Goal: Task Accomplishment & Management: Manage account settings

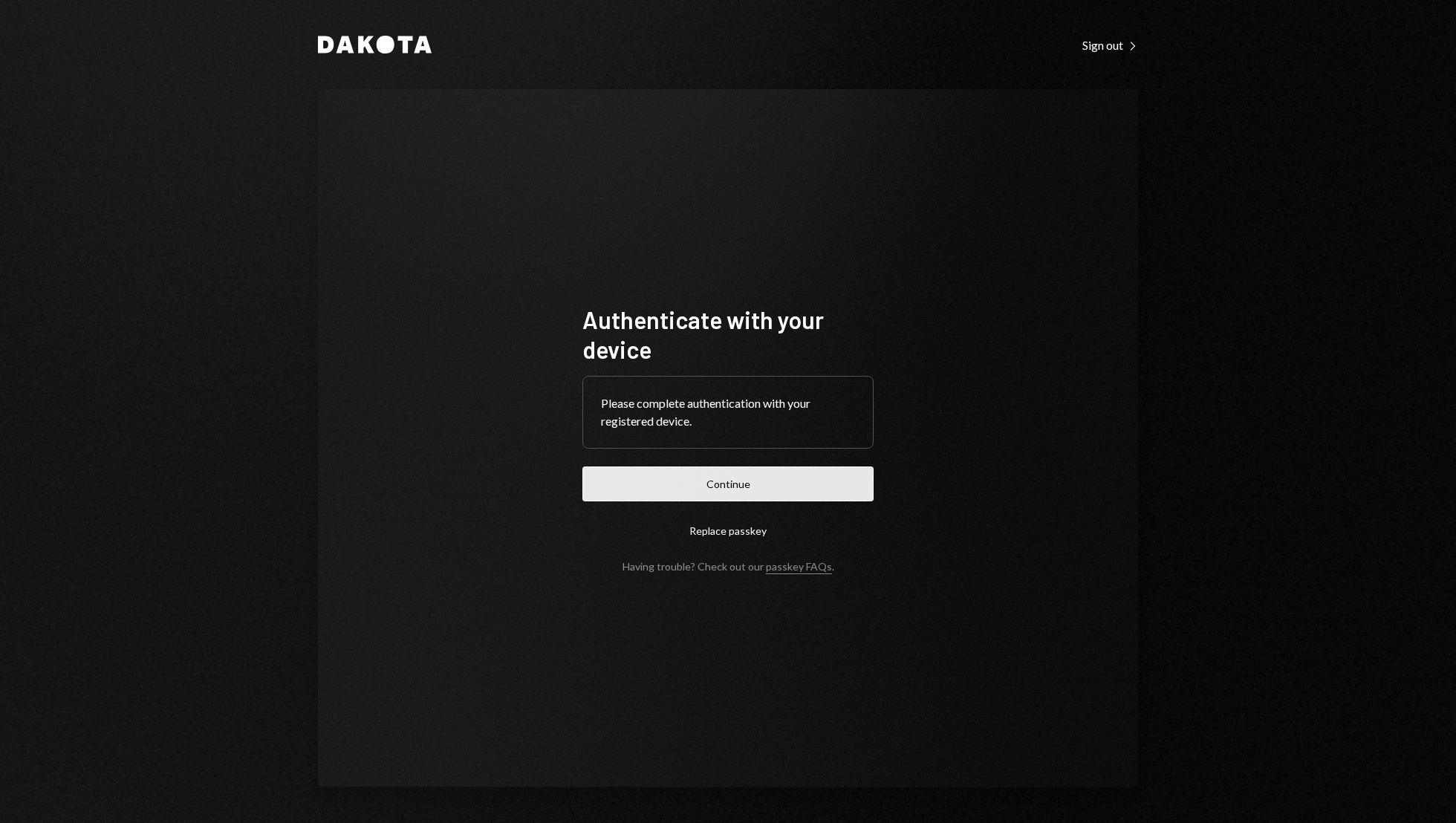
click at [768, 497] on button "Continue" at bounding box center [728, 484] width 291 height 35
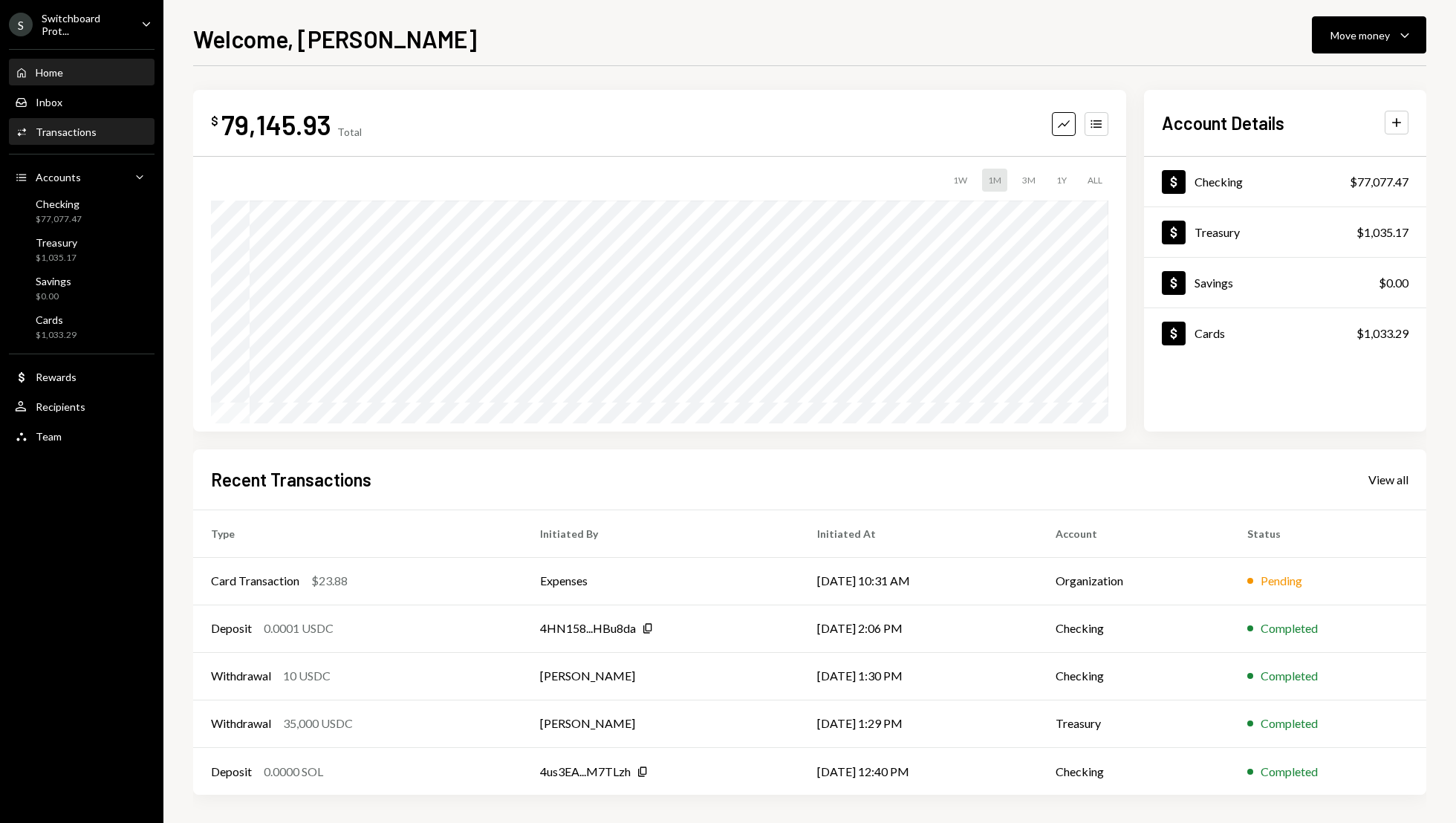
click at [100, 129] on div "Activities Transactions" at bounding box center [82, 132] width 134 height 13
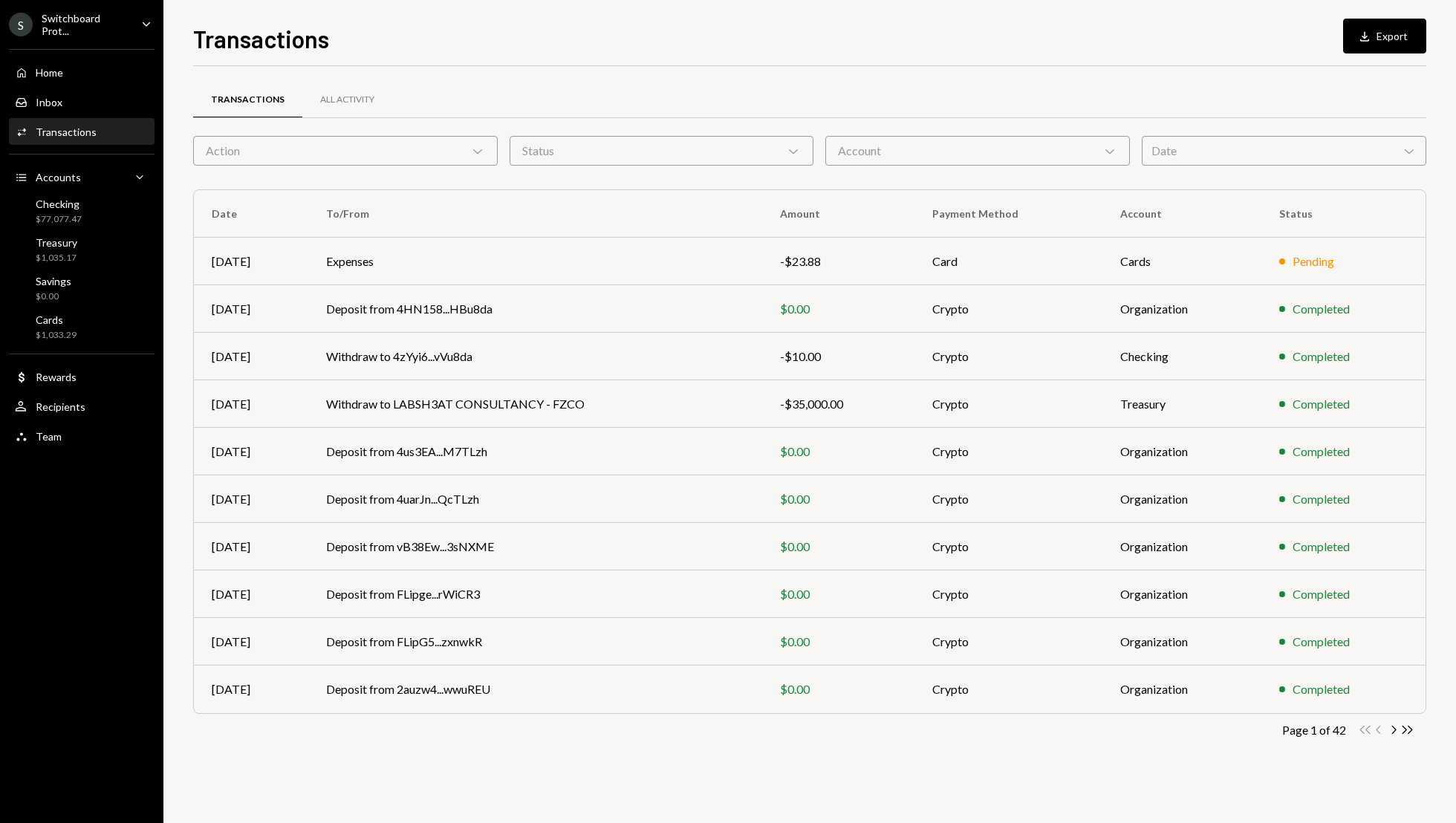
click at [81, 54] on div "Home Home Inbox Inbox Activities Transactions Accounts Accounts Caret Down Chec…" at bounding box center [81, 246] width 163 height 412
click at [88, 71] on div "Home Home" at bounding box center [82, 73] width 134 height 13
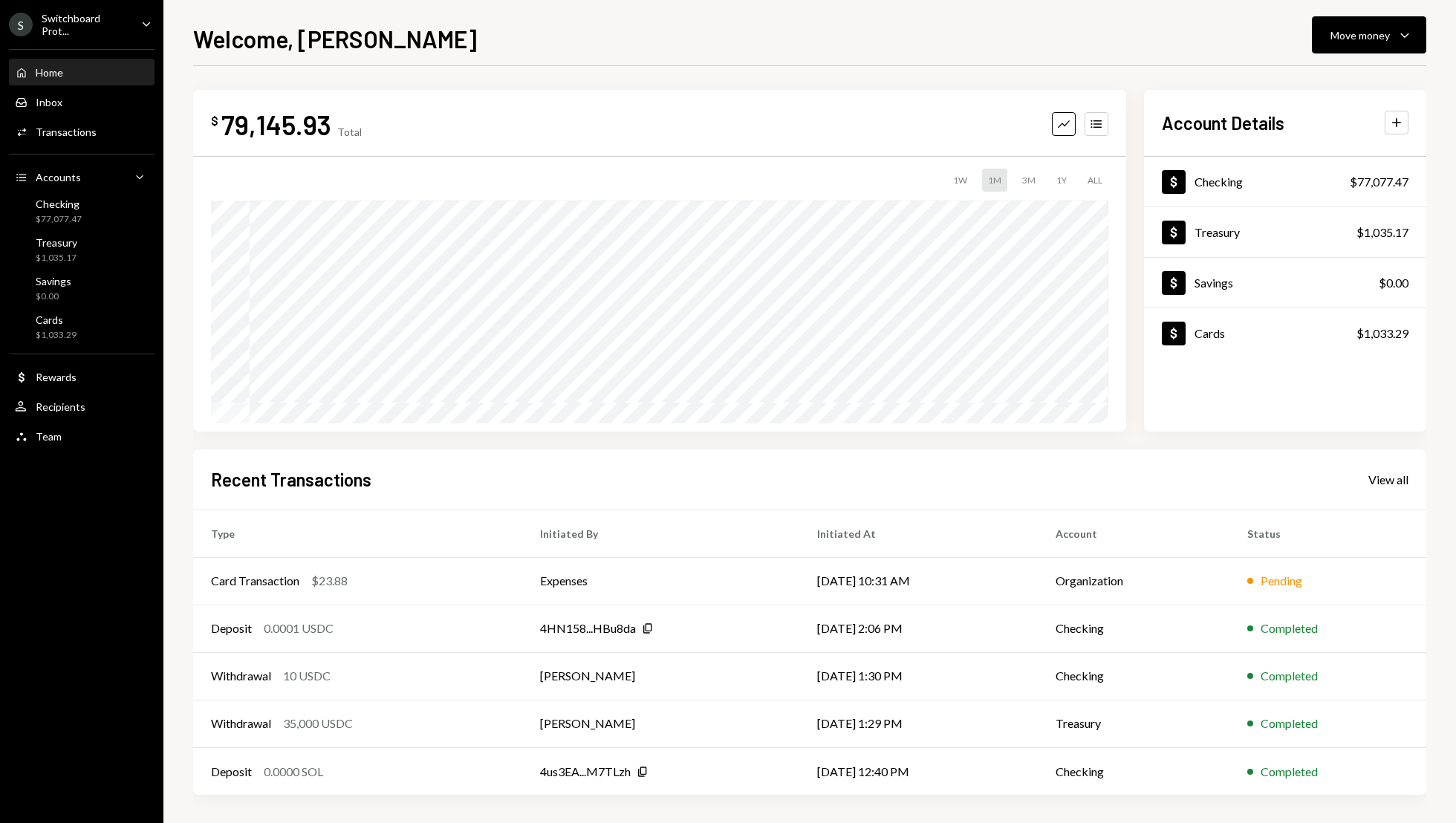
click at [88, 71] on div "Home Home" at bounding box center [82, 73] width 134 height 13
click at [52, 99] on div "Inbox" at bounding box center [49, 101] width 26 height 12
